Goal: Task Accomplishment & Management: Manage account settings

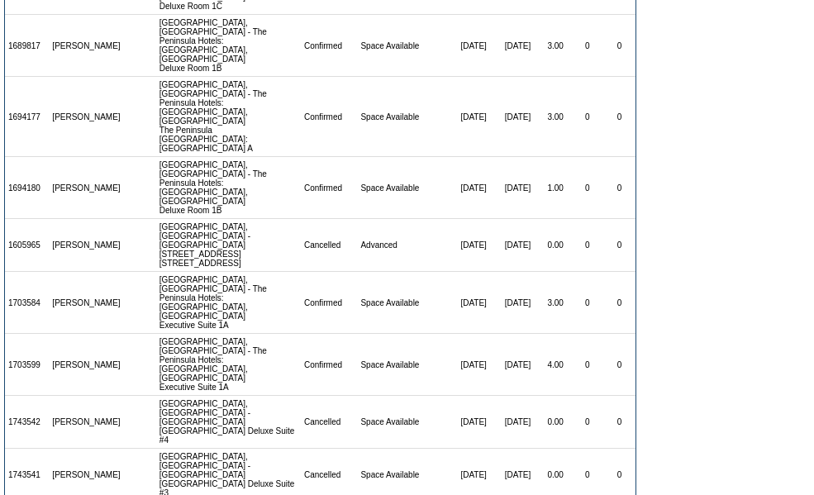
scroll to position [385, 0]
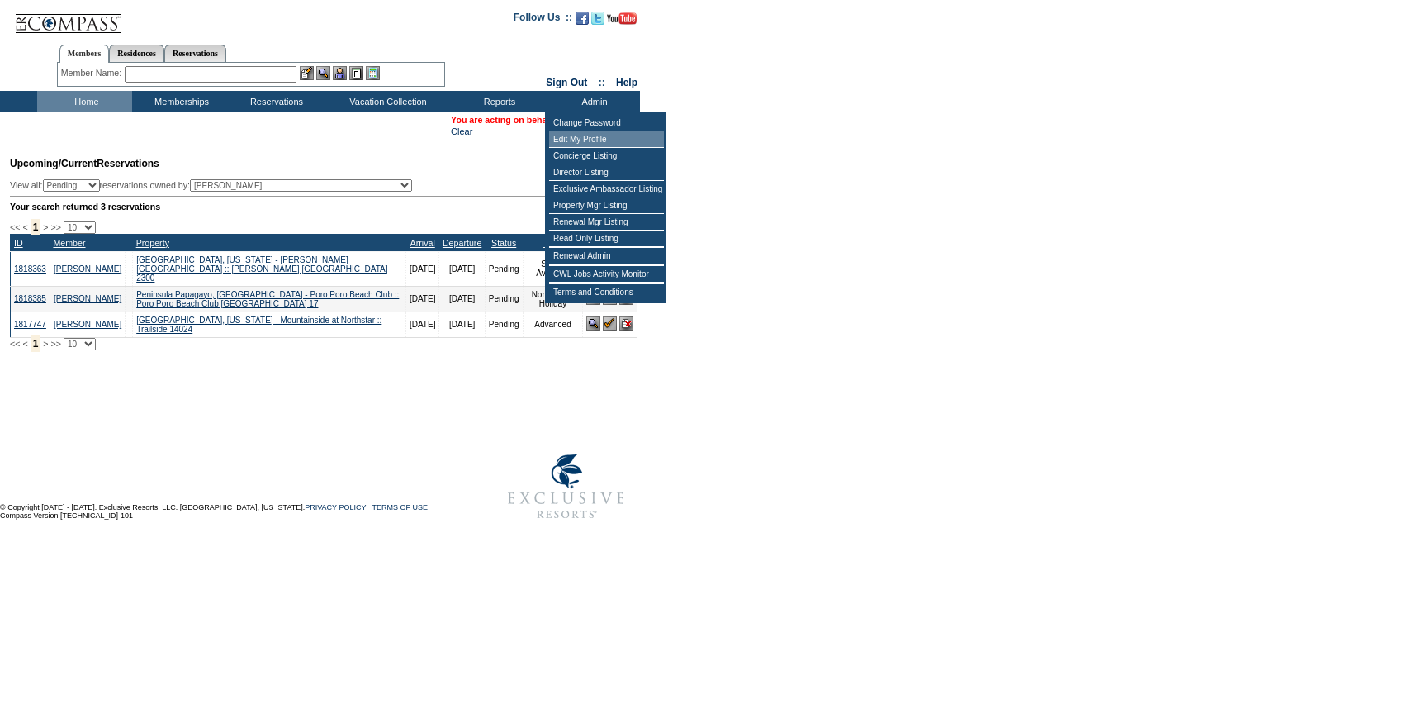
click at [749, 141] on form "Follow Us ::" at bounding box center [706, 264] width 1412 height 528
click at [760, 140] on form "Follow Us ::" at bounding box center [706, 264] width 1412 height 528
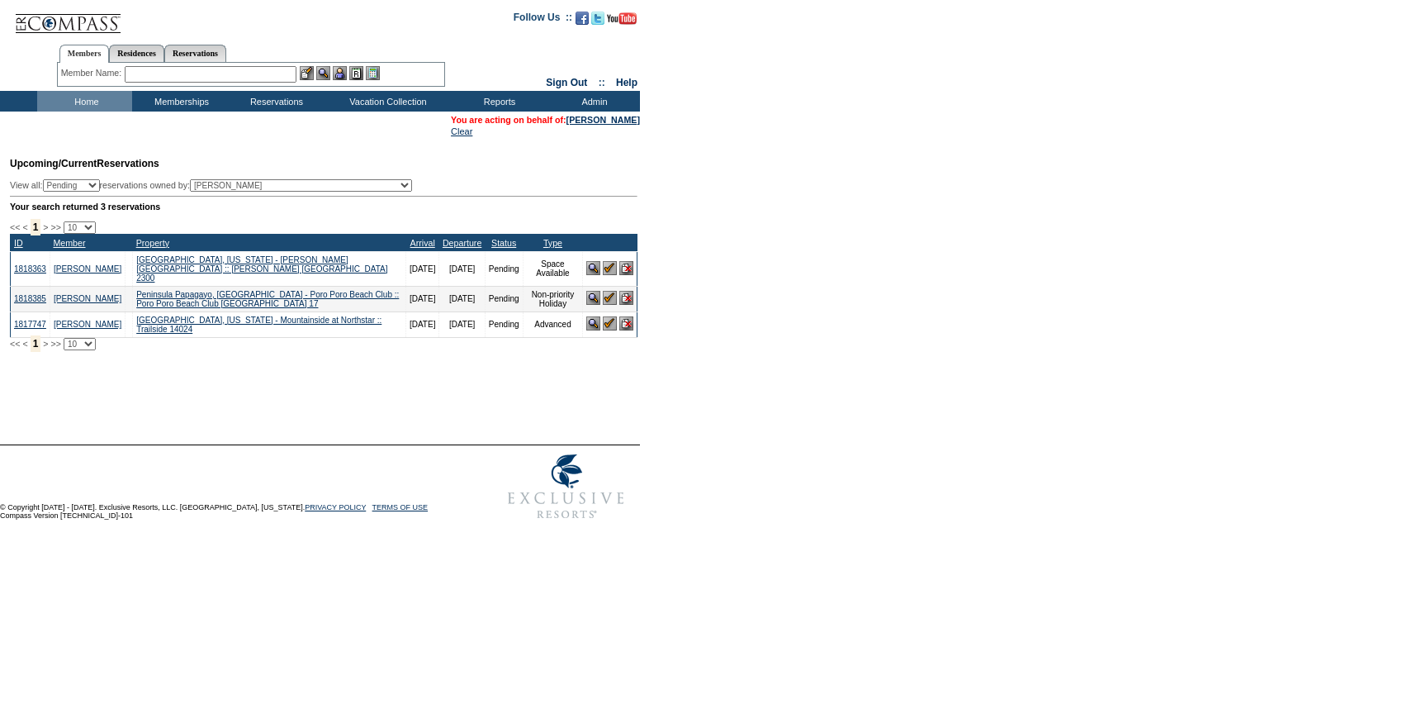
click at [596, 128] on td "Clear" at bounding box center [545, 131] width 189 height 10
click at [596, 125] on link "[PERSON_NAME]" at bounding box center [604, 120] width 74 height 10
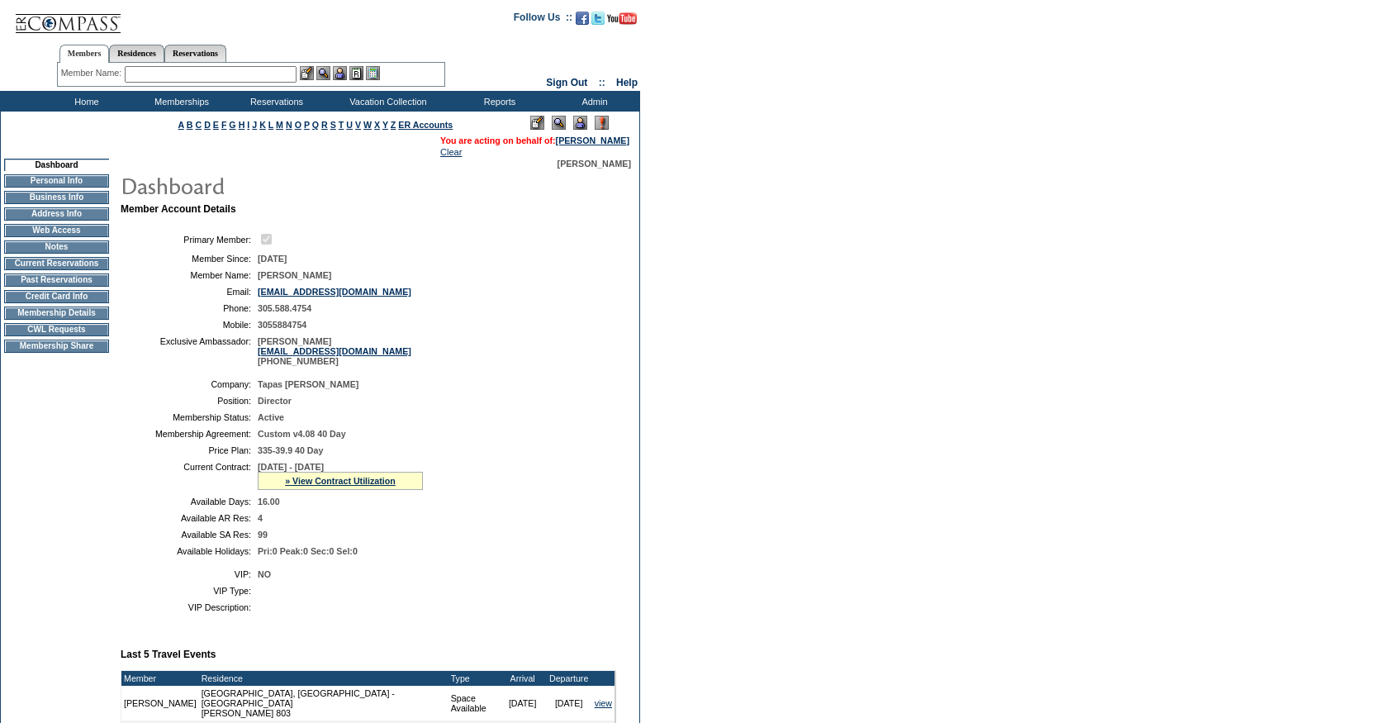
click at [69, 320] on td "Membership Details" at bounding box center [56, 312] width 105 height 13
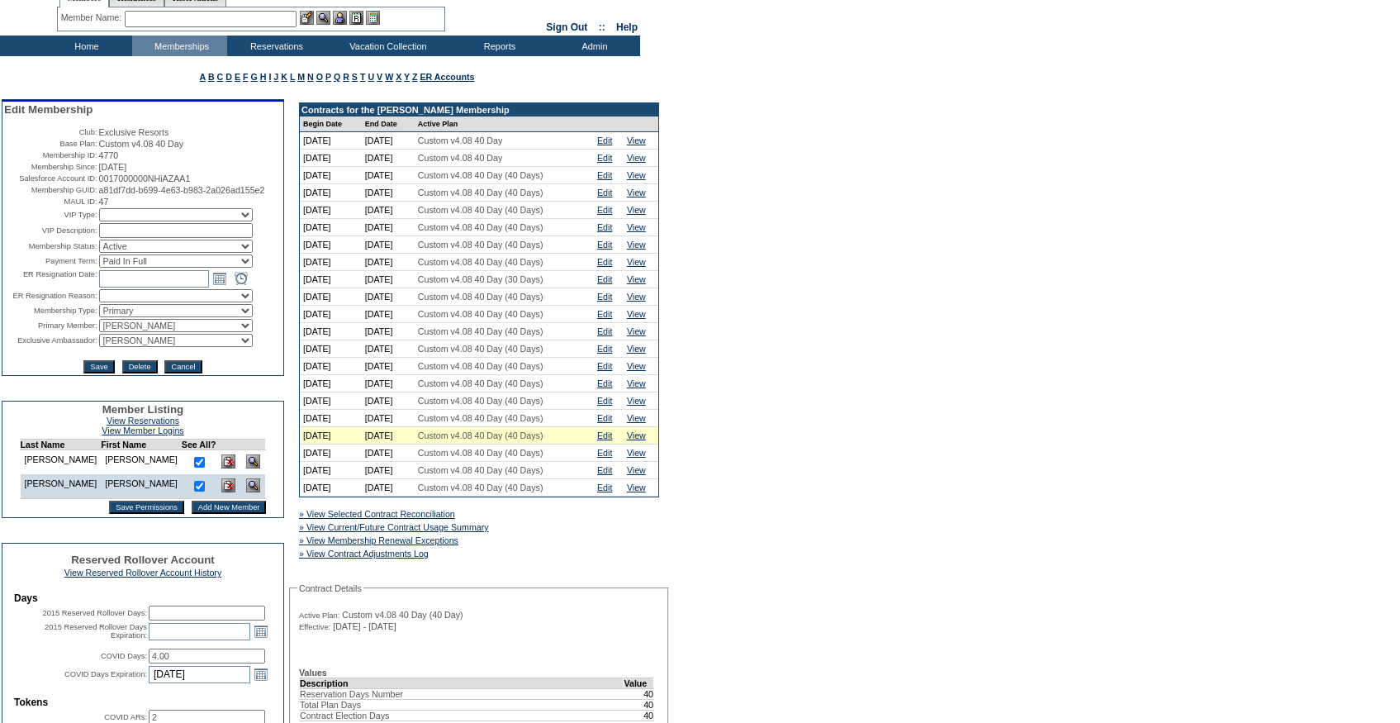
scroll to position [59, 0]
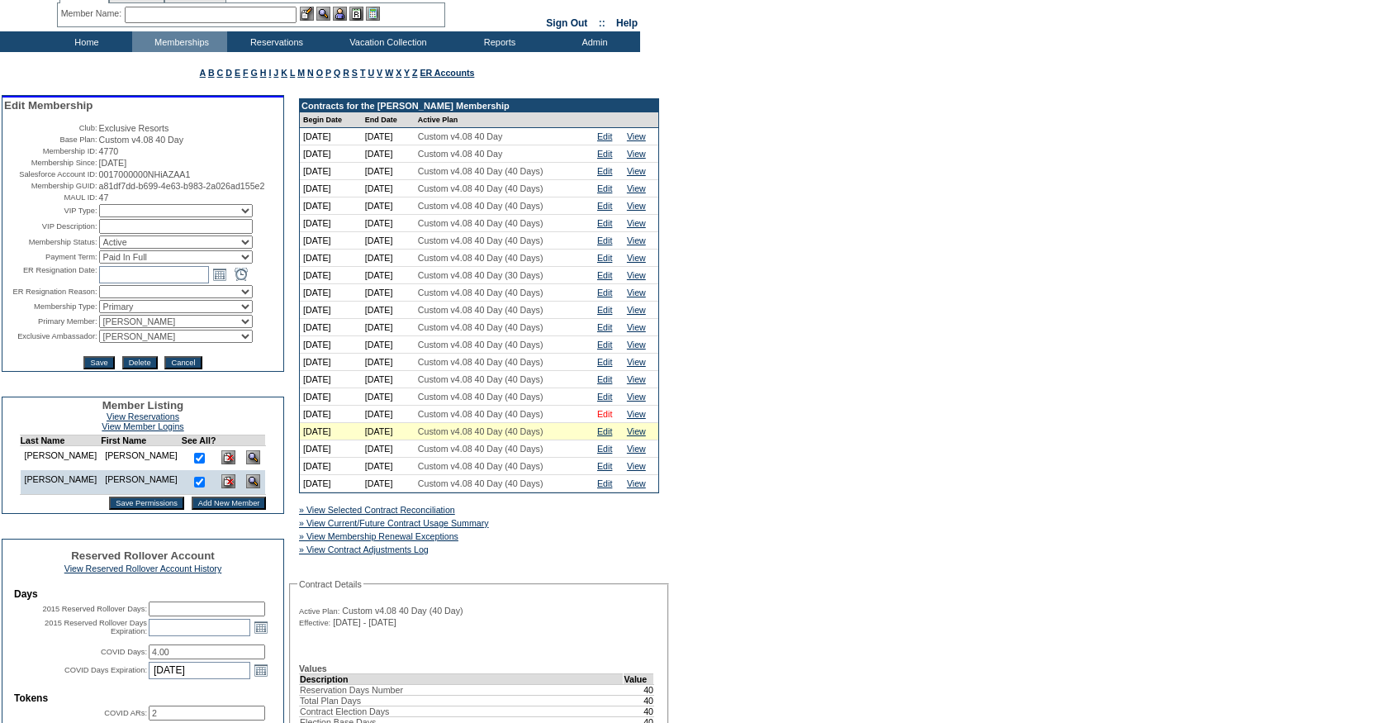
click at [608, 419] on link "Edit" at bounding box center [604, 414] width 15 height 10
